Goal: Task Accomplishment & Management: Use online tool/utility

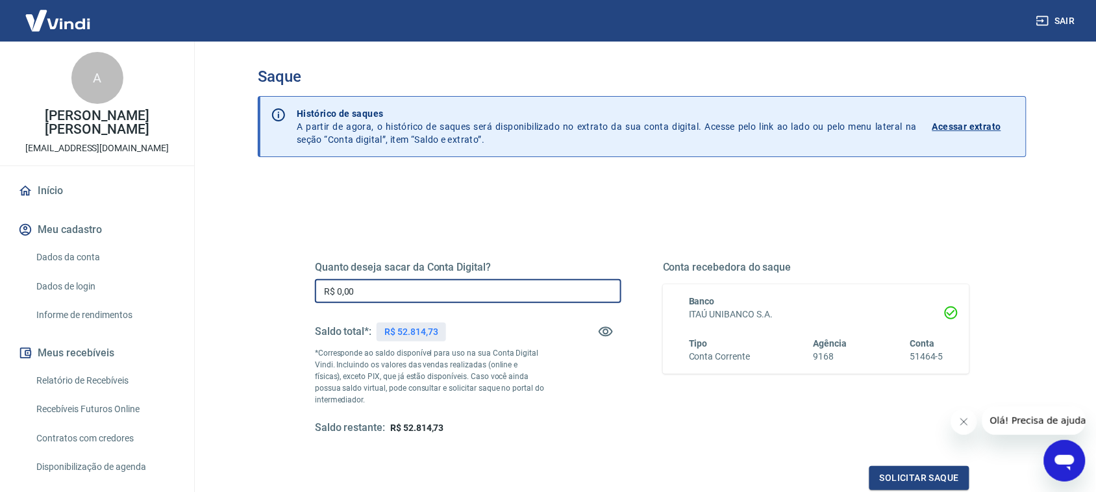
click at [394, 288] on input "R$ 0,00" at bounding box center [468, 291] width 306 height 24
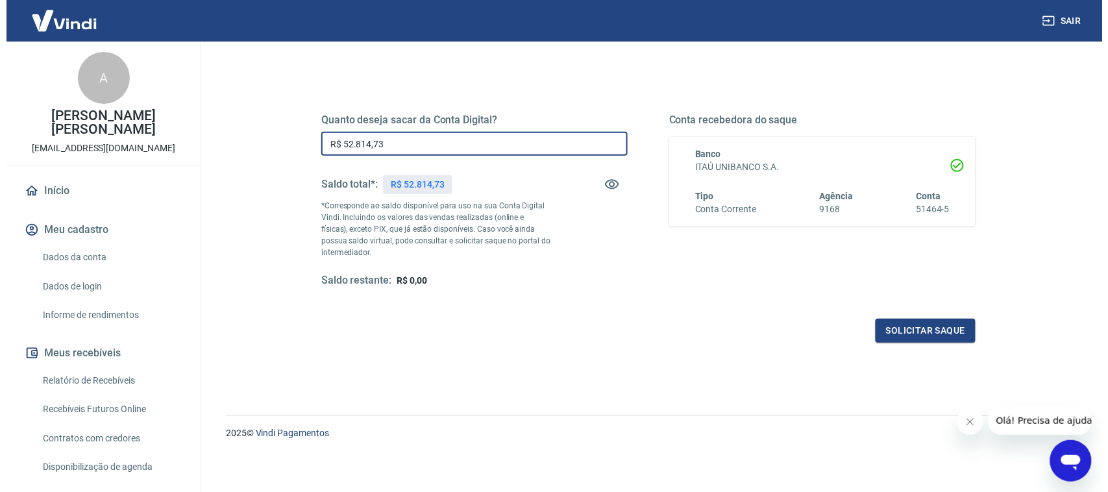
scroll to position [150, 0]
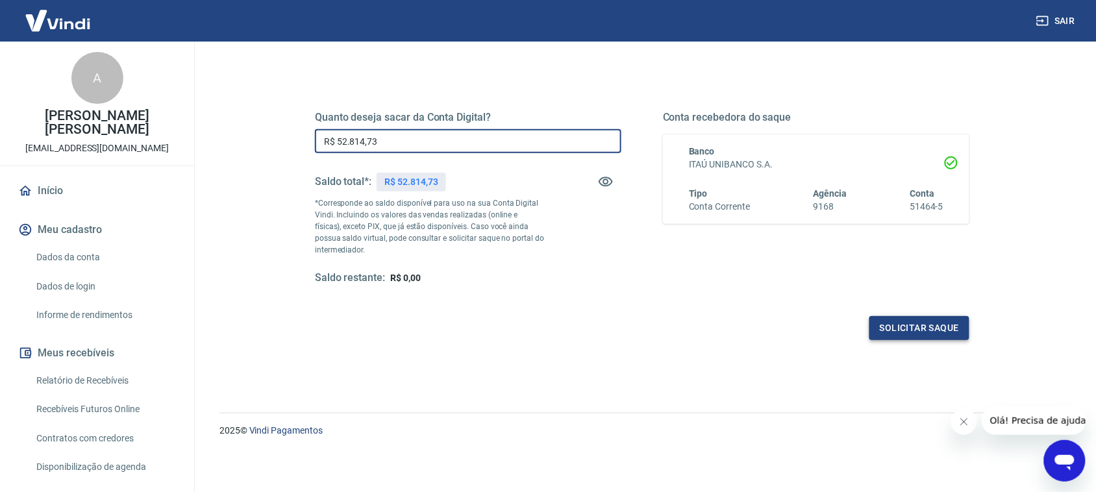
type input "R$ 52.814,73"
click at [877, 330] on button "Solicitar saque" at bounding box center [919, 328] width 100 height 24
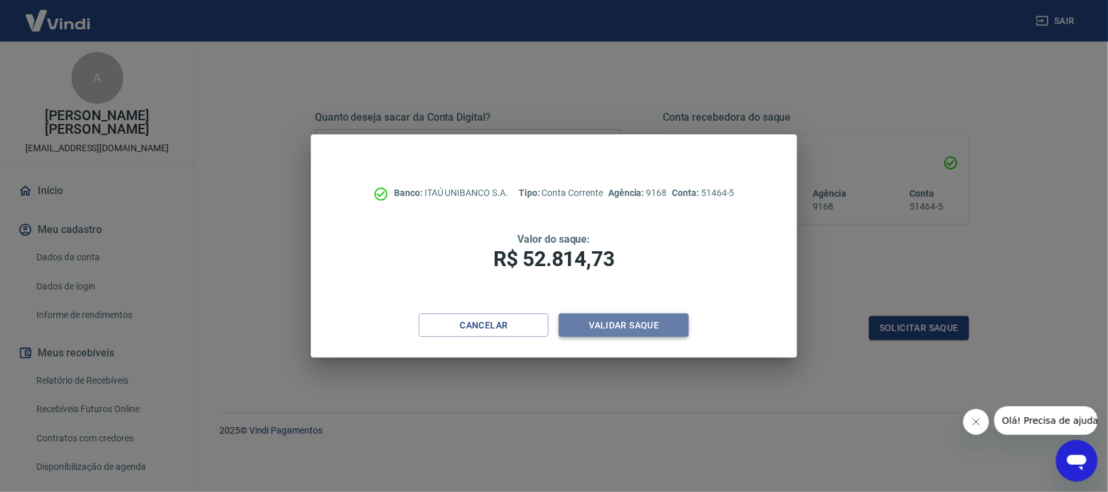
click at [606, 325] on button "Validar saque" at bounding box center [624, 325] width 130 height 24
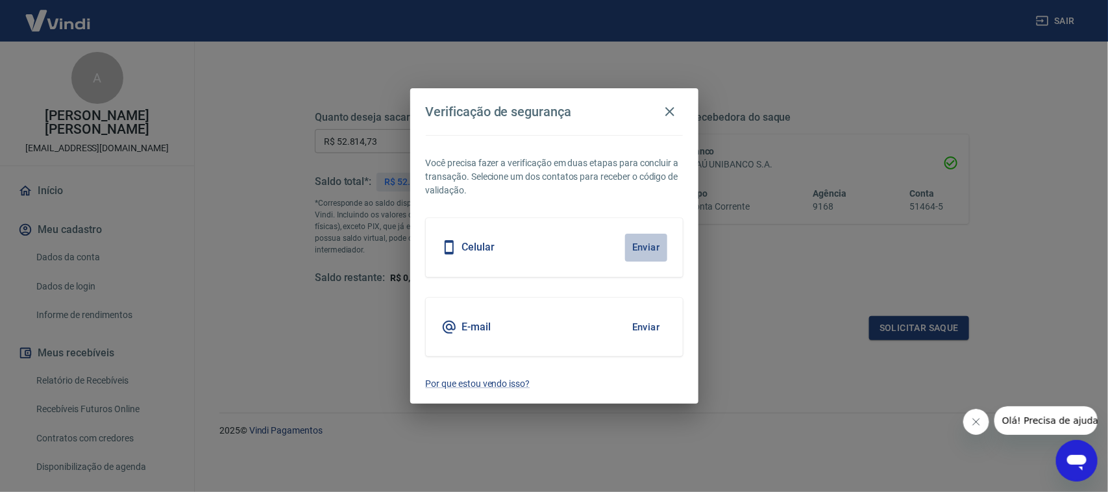
click at [638, 245] on button "Enviar" at bounding box center [646, 247] width 42 height 27
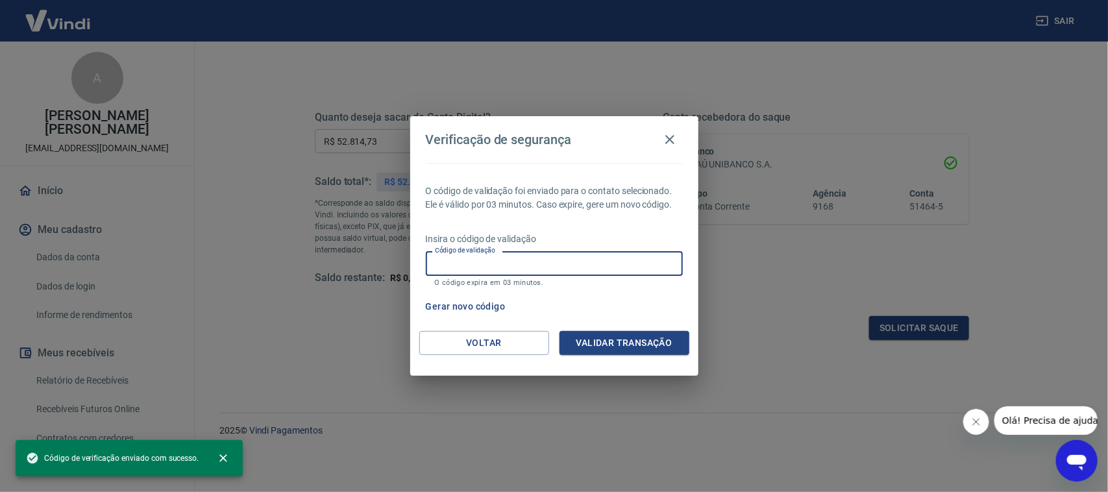
click at [527, 256] on input "Código de validação" at bounding box center [554, 263] width 257 height 24
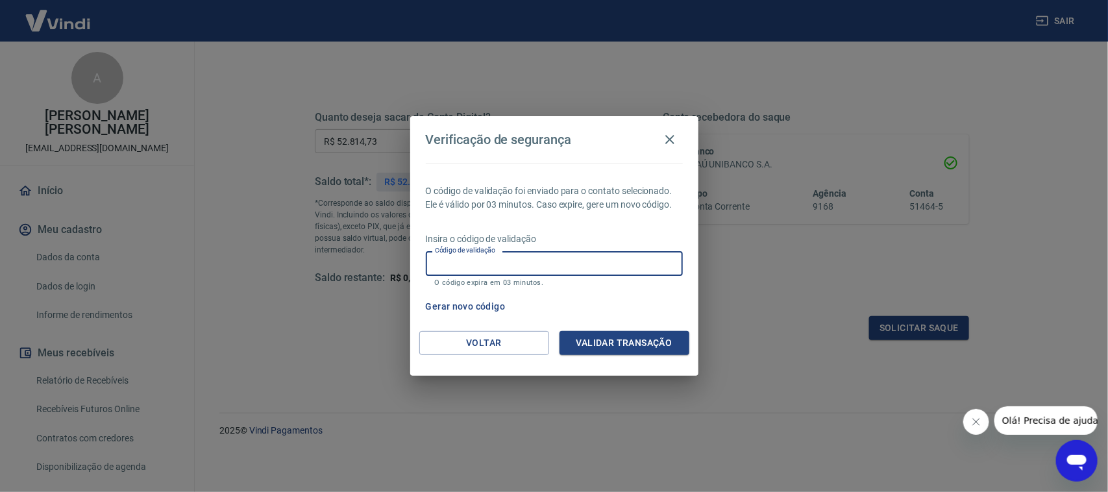
click at [485, 264] on input "Código de validação" at bounding box center [554, 263] width 257 height 24
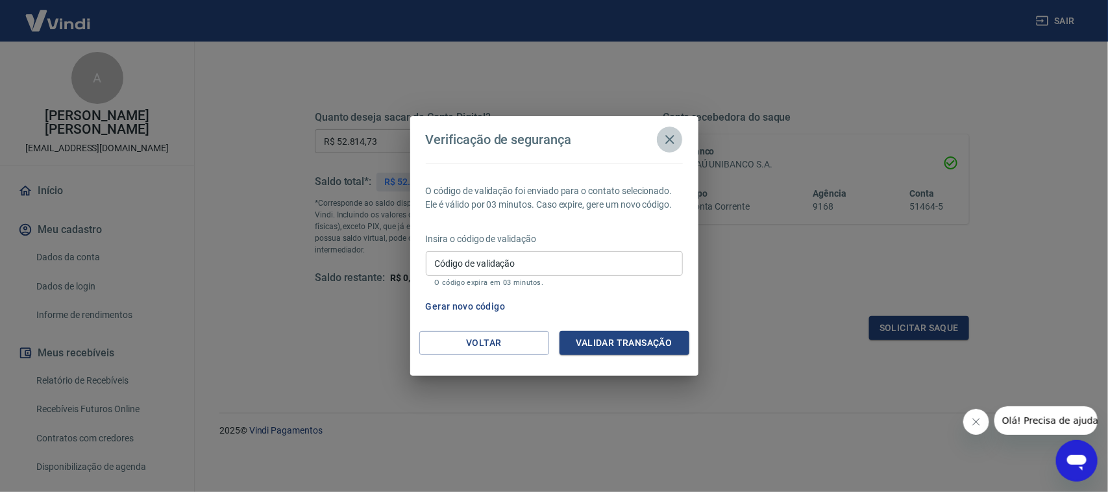
click at [668, 141] on icon "button" at bounding box center [669, 139] width 9 height 9
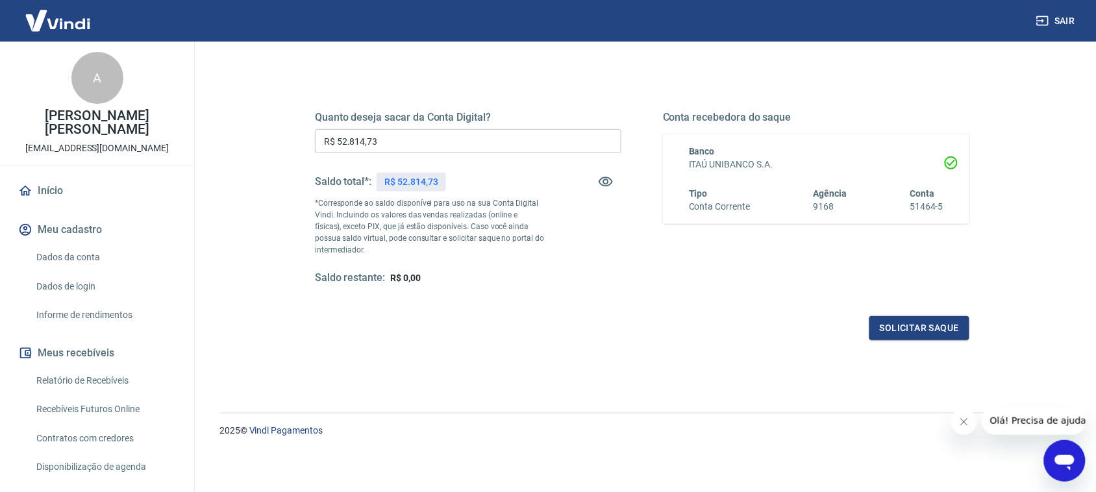
click at [440, 141] on input "R$ 52.814,73" at bounding box center [468, 141] width 306 height 24
click at [877, 323] on button "Solicitar saque" at bounding box center [919, 328] width 100 height 24
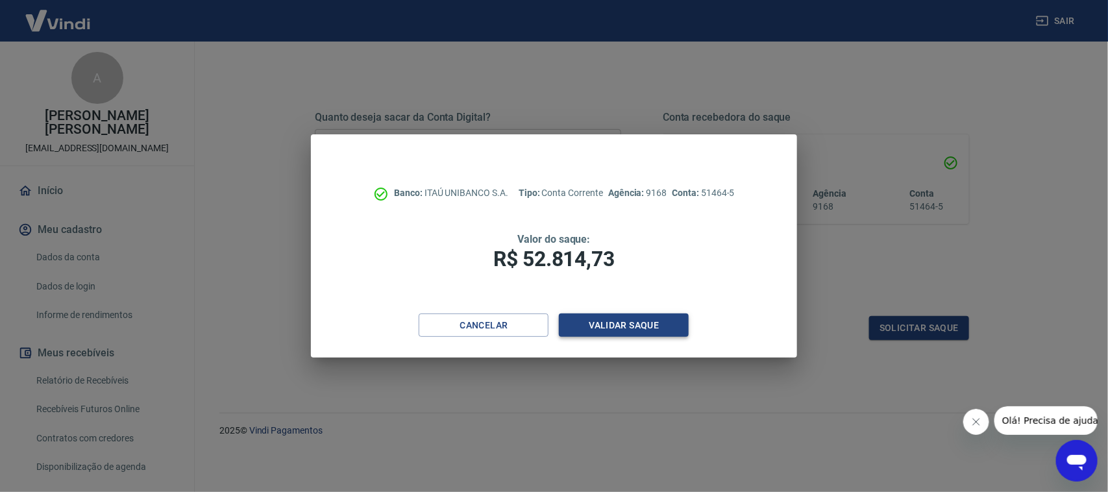
click at [589, 325] on button "Validar saque" at bounding box center [624, 325] width 130 height 24
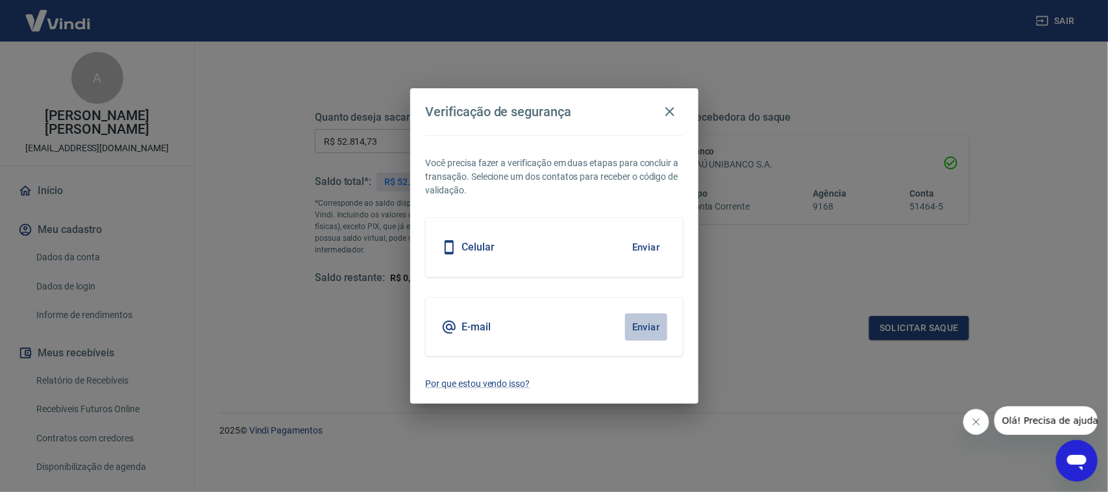
click at [641, 323] on button "Enviar" at bounding box center [646, 326] width 42 height 27
